Goal: Information Seeking & Learning: Learn about a topic

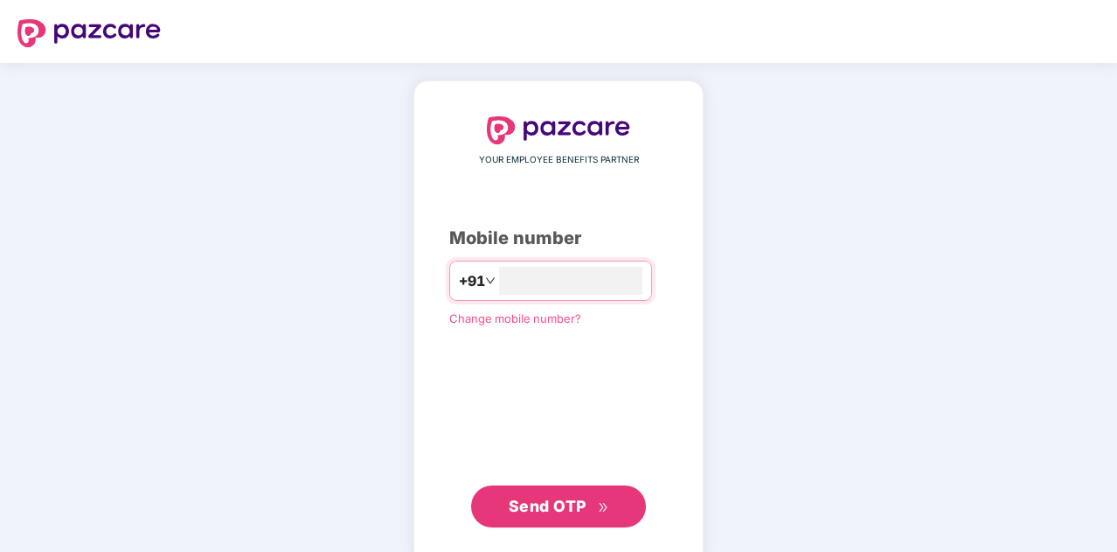
type input "**********"
click at [563, 510] on span "Send OTP" at bounding box center [548, 504] width 78 height 18
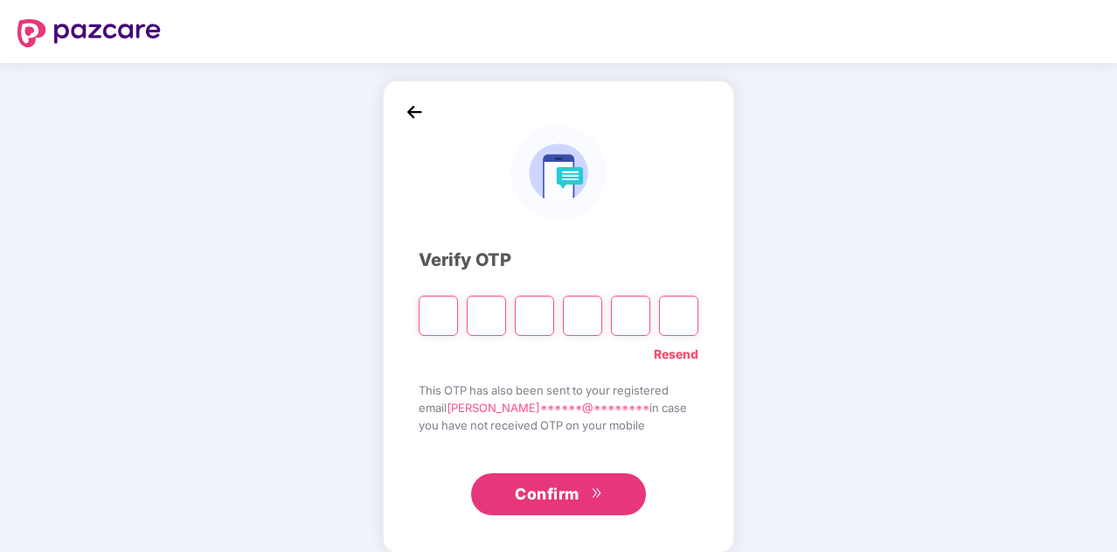
paste input "*"
type input "*"
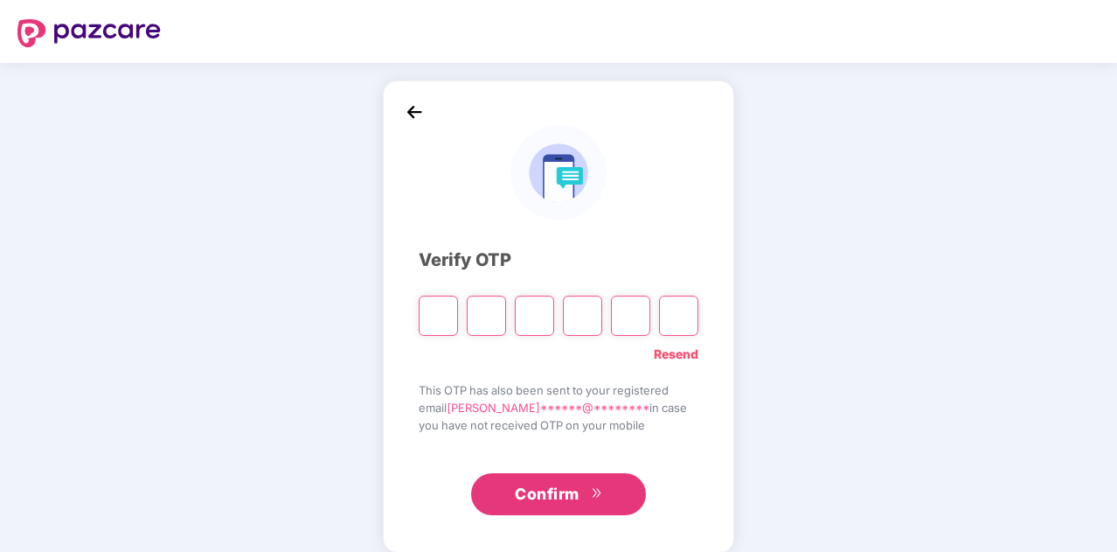
type input "*"
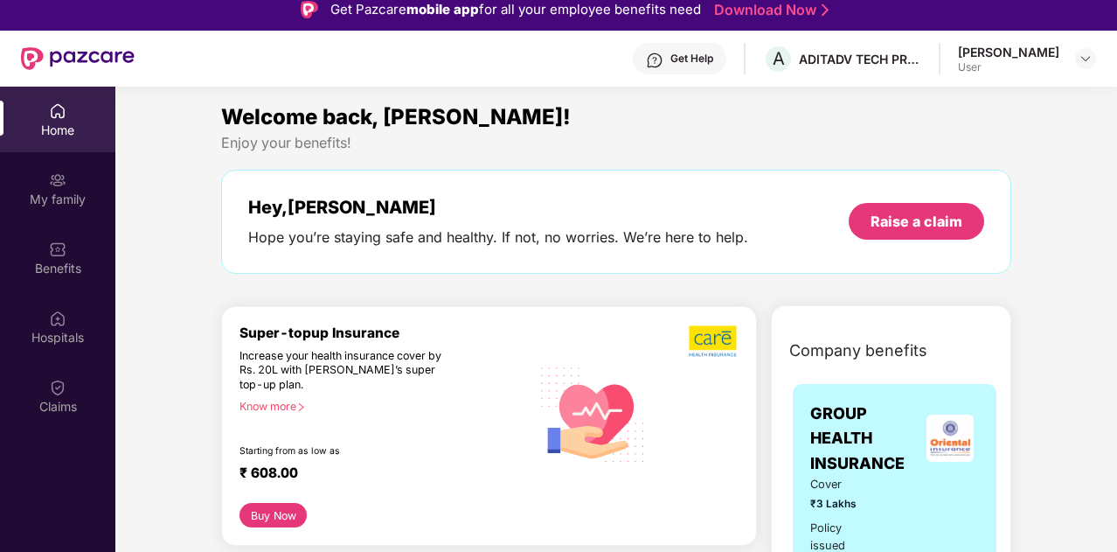
scroll to position [12, 0]
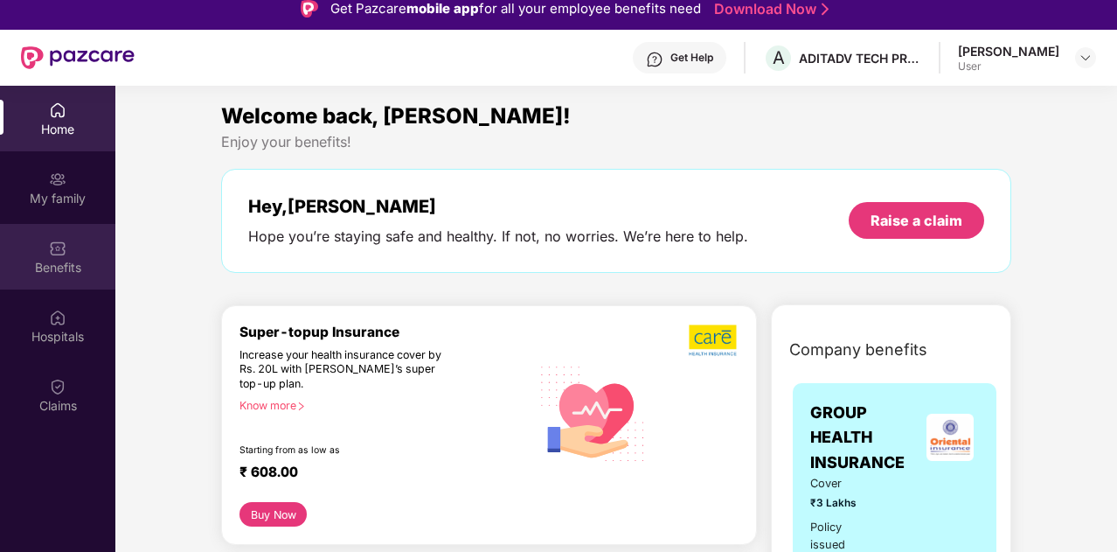
click at [70, 272] on div "Benefits" at bounding box center [57, 267] width 115 height 17
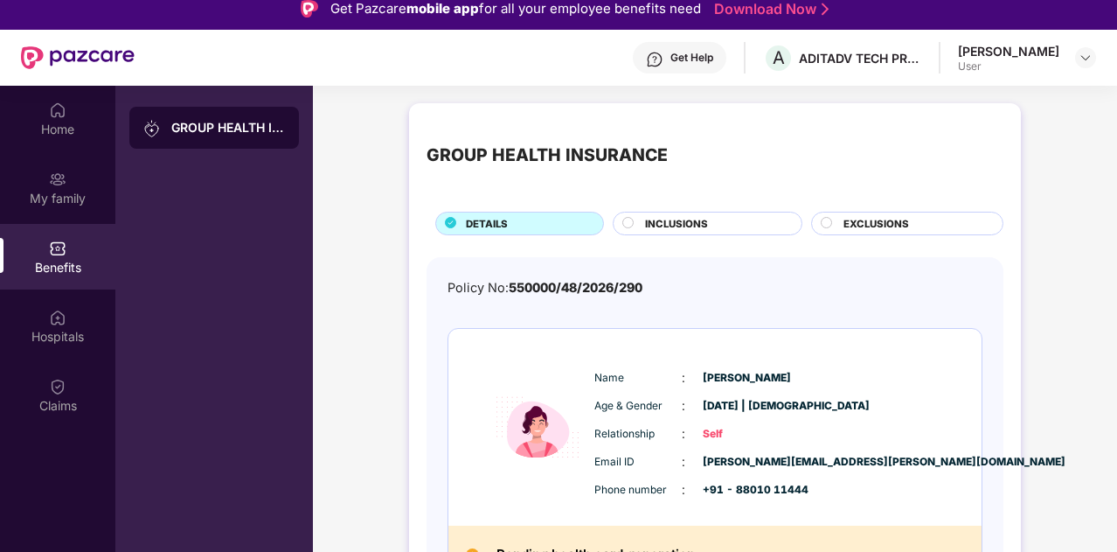
click at [729, 225] on div "INCLUSIONS" at bounding box center [714, 225] width 156 height 18
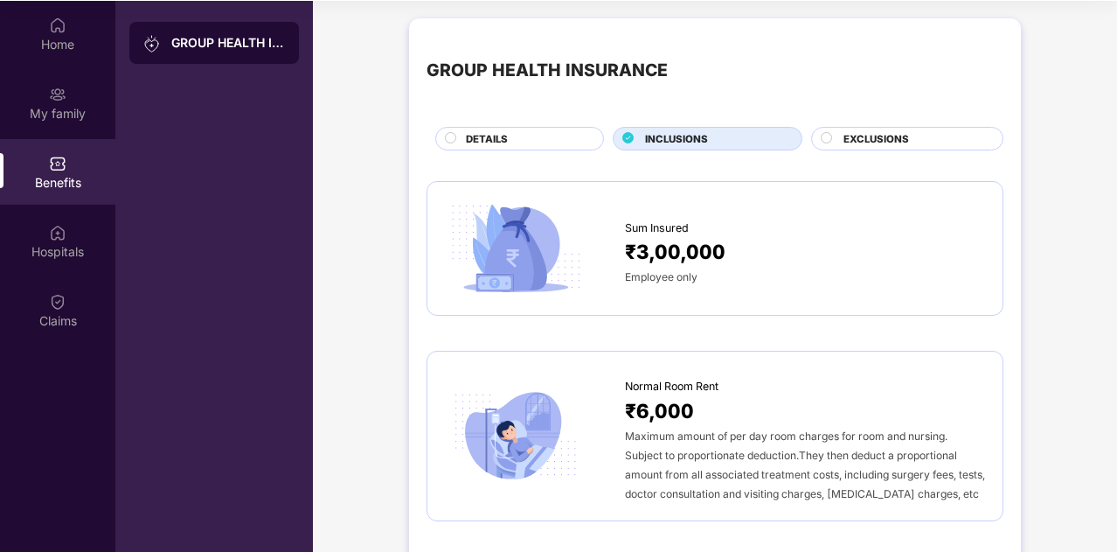
scroll to position [98, 0]
click at [889, 132] on span "EXCLUSIONS" at bounding box center [876, 138] width 66 height 16
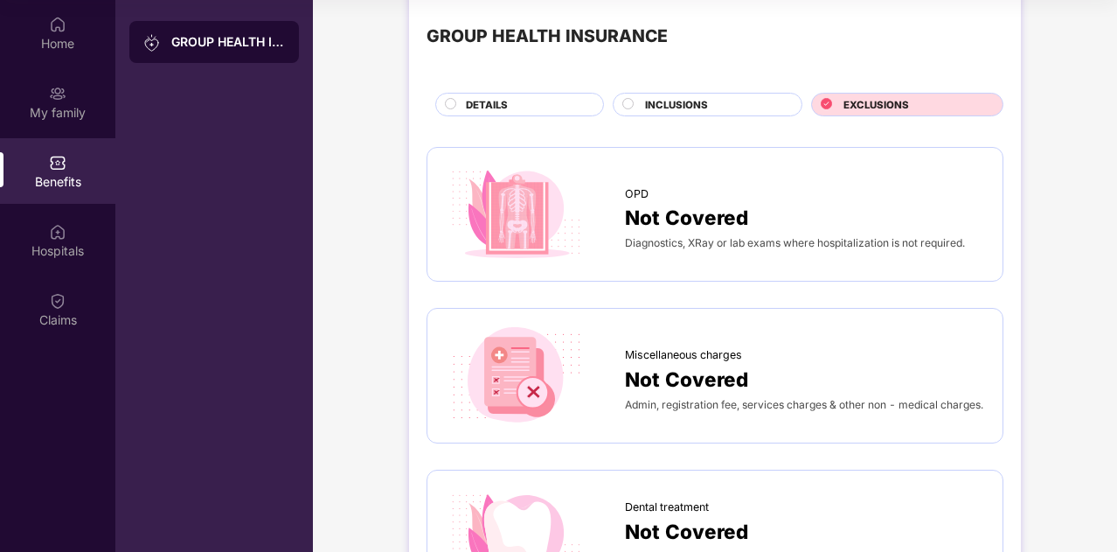
scroll to position [0, 0]
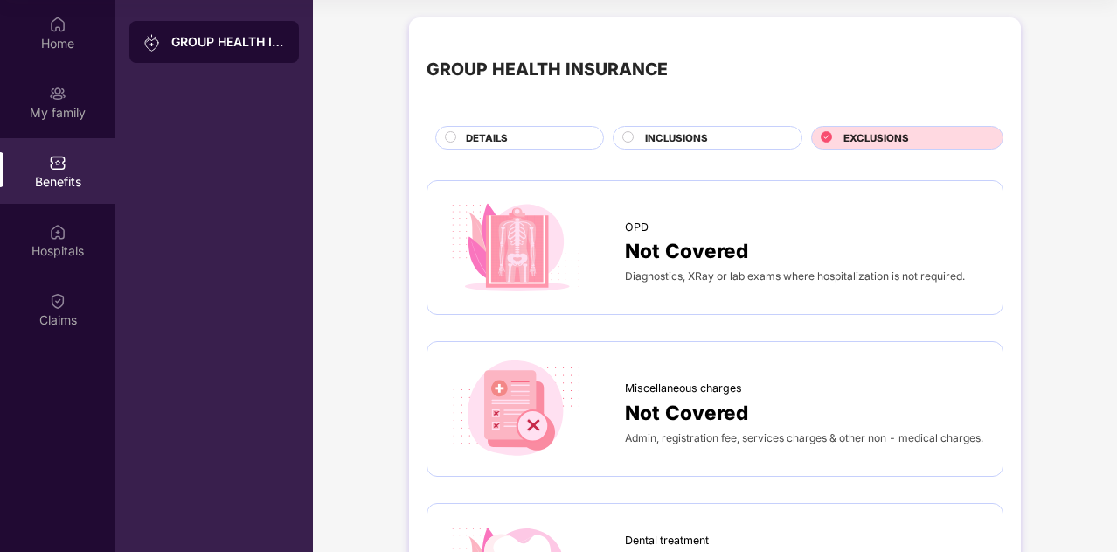
click at [229, 147] on div "GROUP HEALTH INSURANCE" at bounding box center [214, 276] width 198 height 552
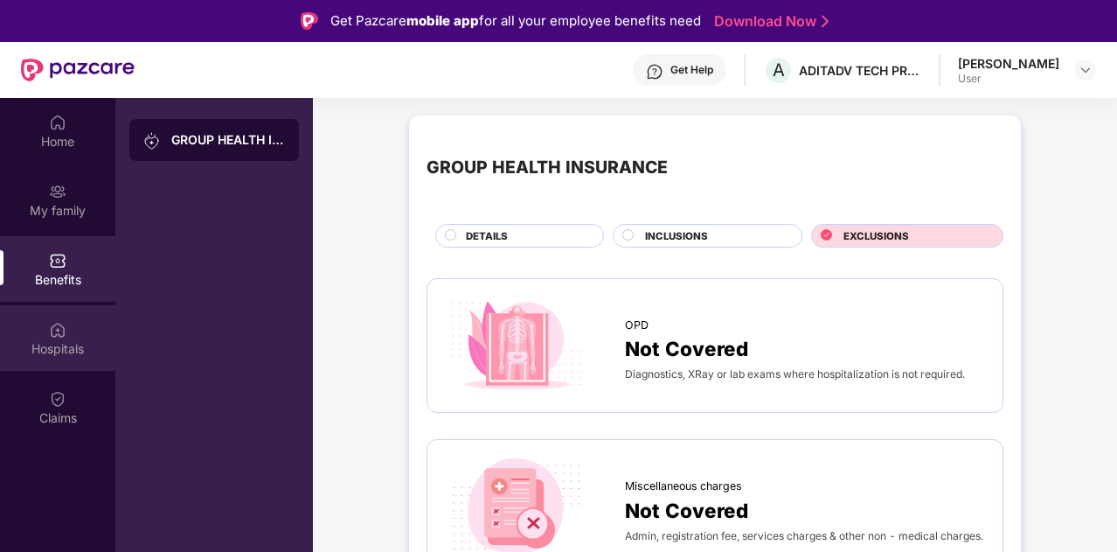
click at [46, 352] on div "Hospitals" at bounding box center [57, 348] width 115 height 17
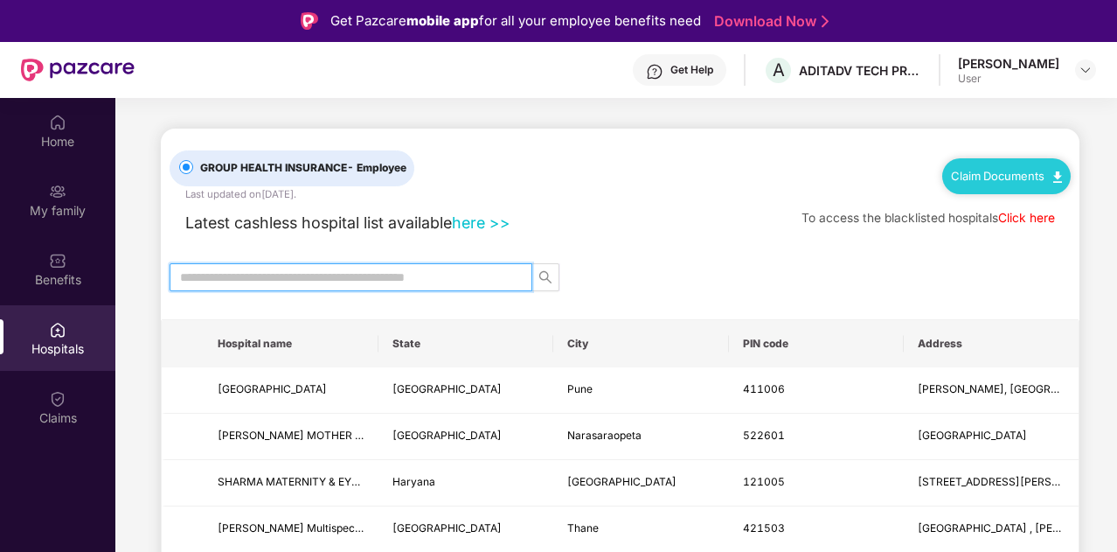
click at [316, 274] on input "text" at bounding box center [344, 276] width 328 height 19
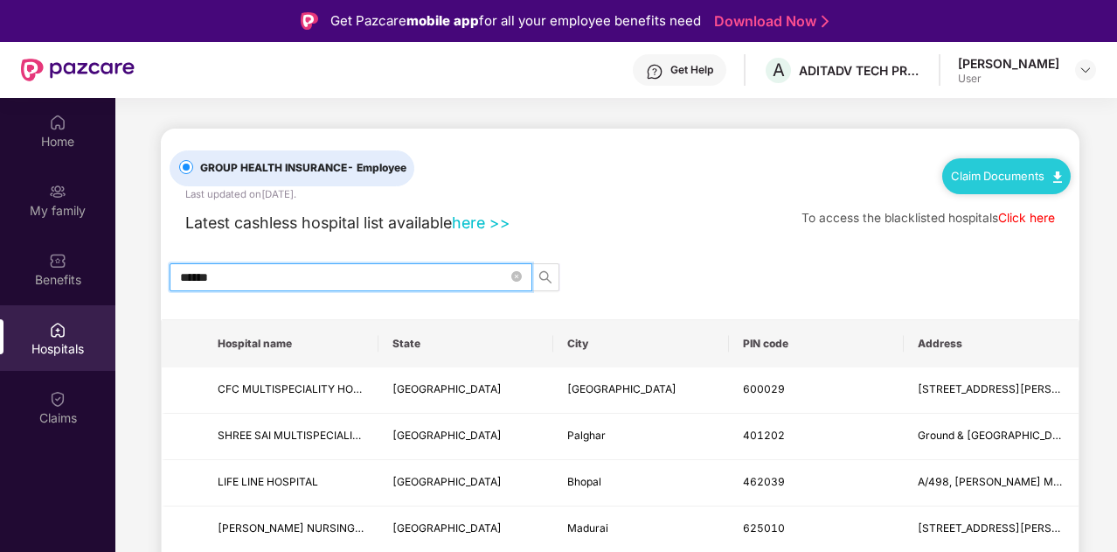
type input "*******"
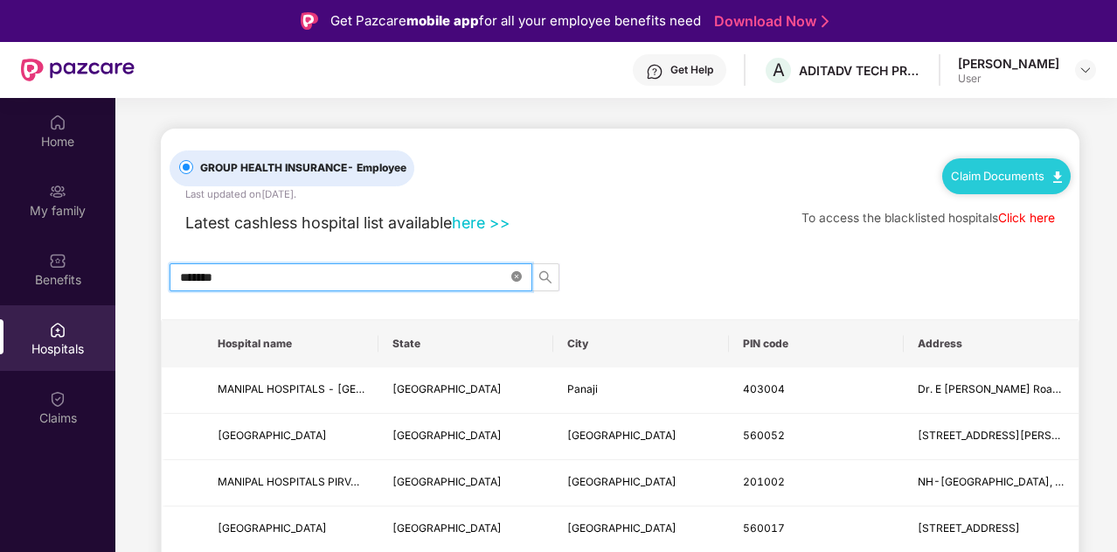
click at [517, 271] on icon "close-circle" at bounding box center [516, 276] width 10 height 10
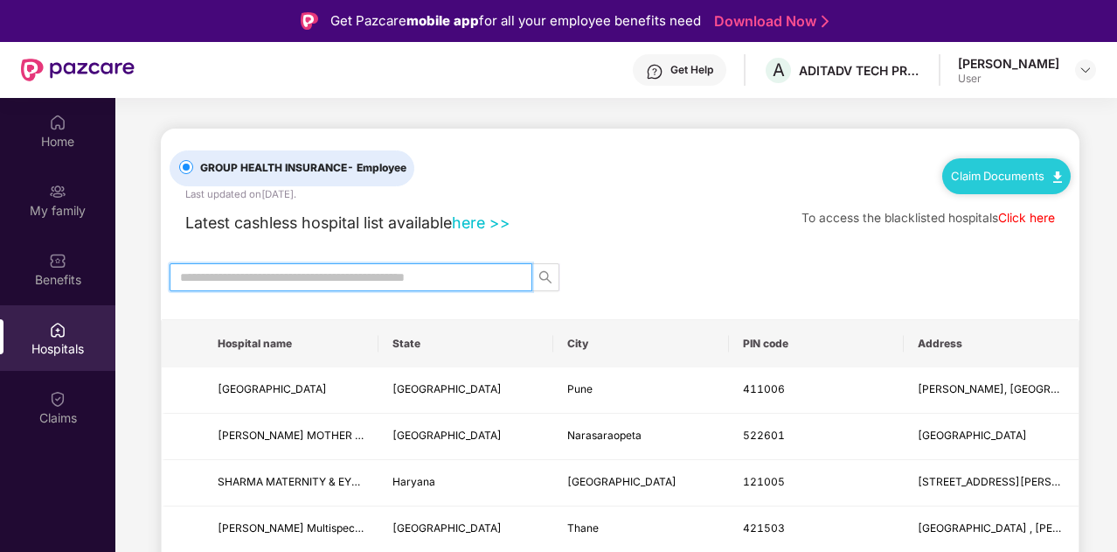
click at [461, 284] on input "text" at bounding box center [344, 276] width 328 height 19
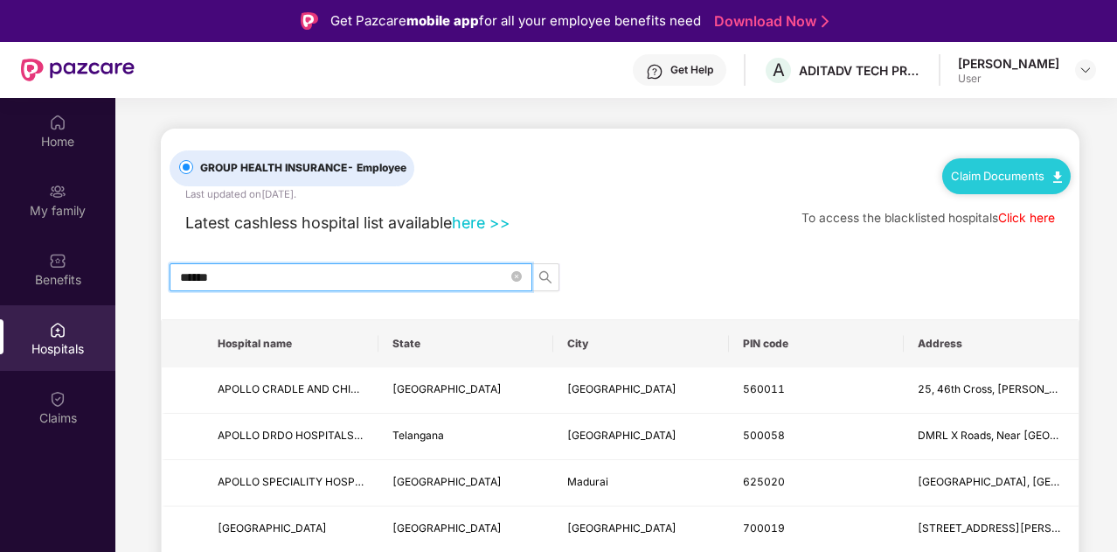
type input "******"
